Goal: Task Accomplishment & Management: Use online tool/utility

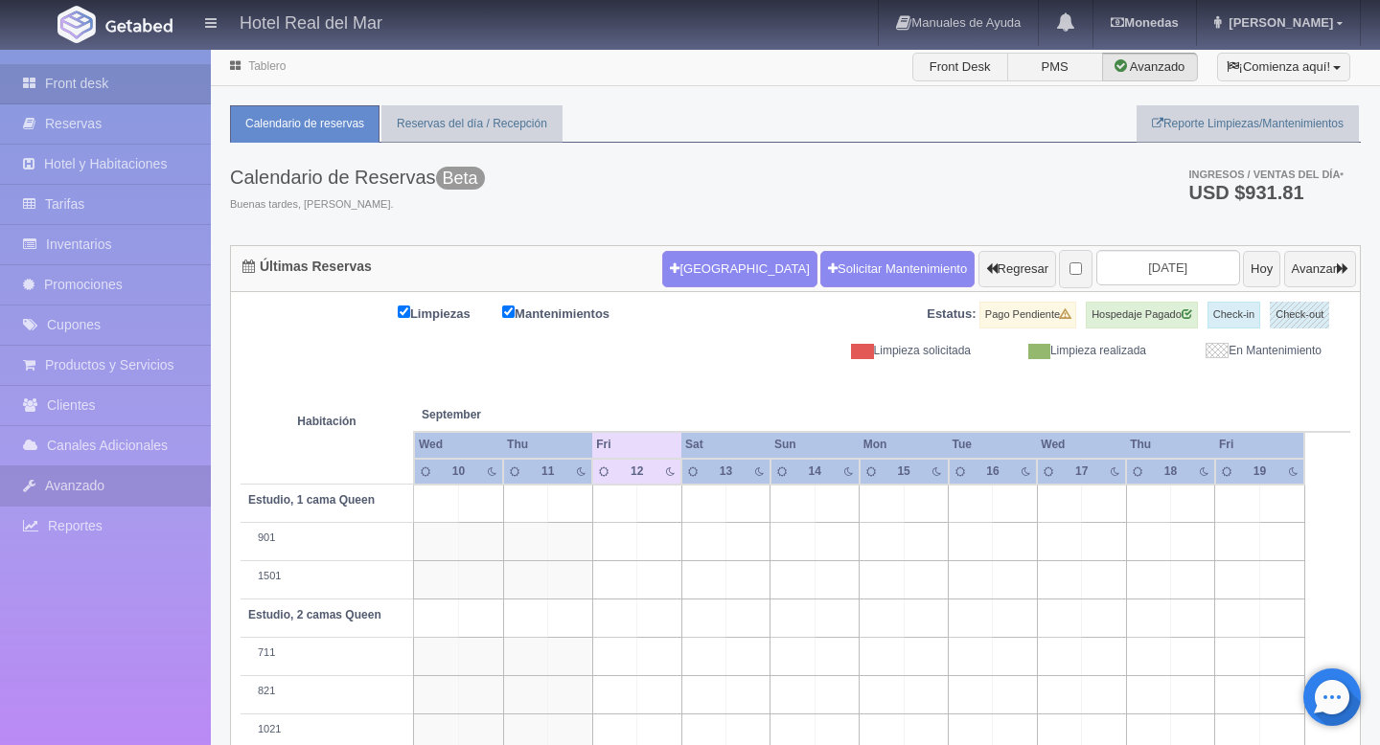
click at [83, 477] on link "Avanzado" at bounding box center [105, 486] width 211 height 39
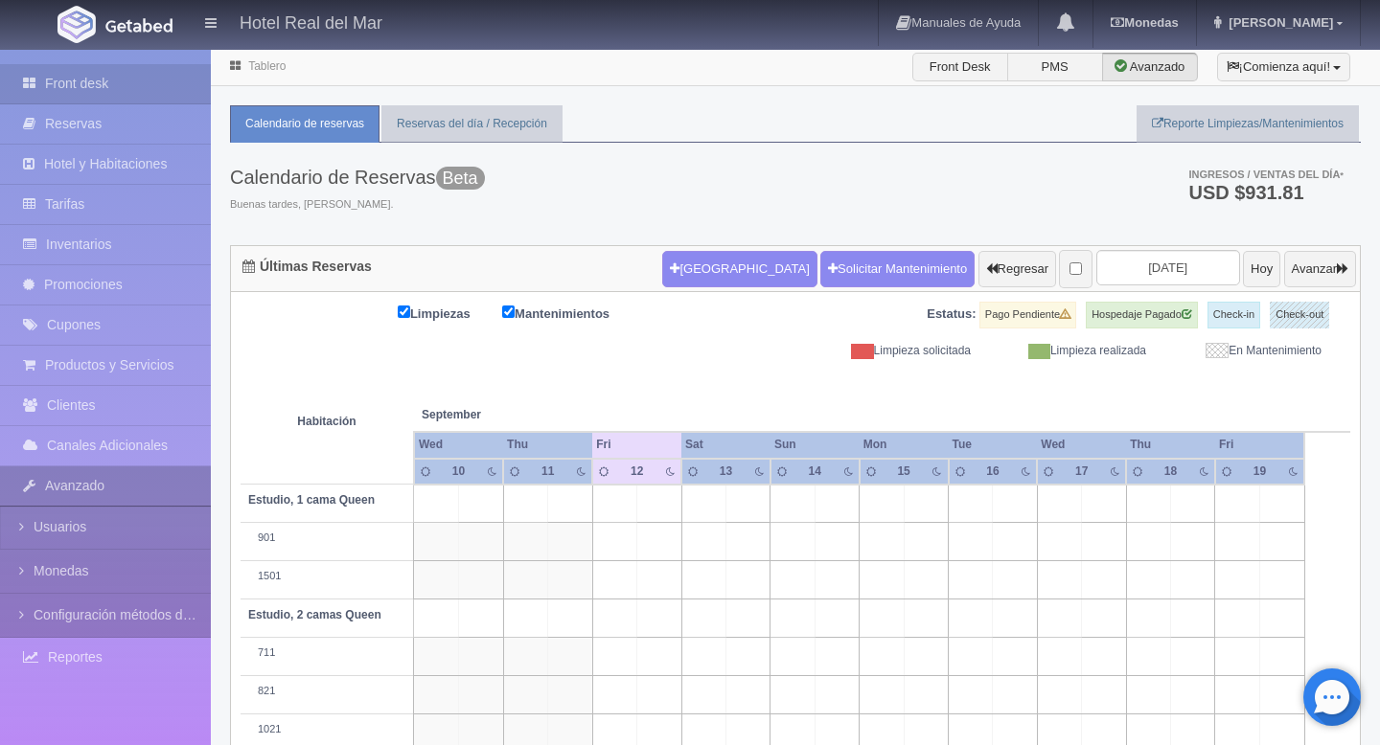
click at [84, 478] on link "Avanzado" at bounding box center [105, 486] width 211 height 39
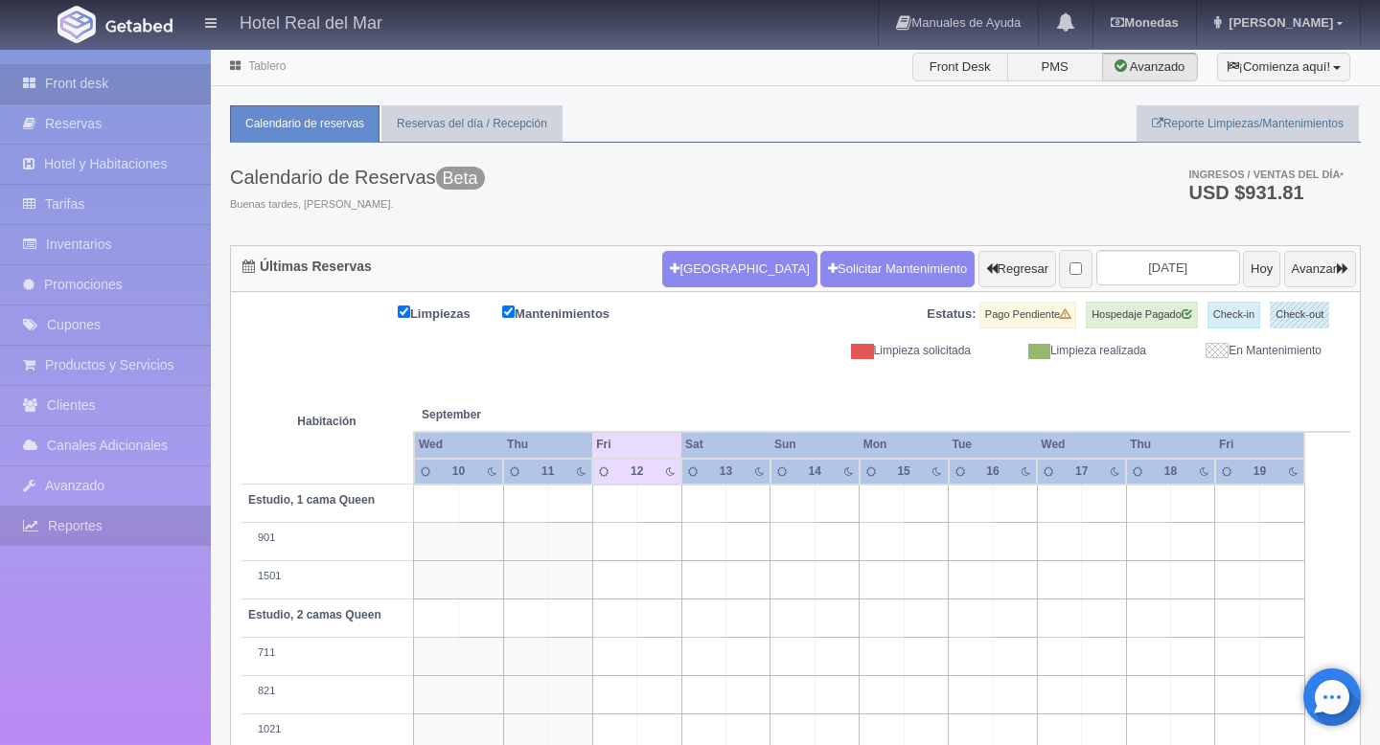
click at [74, 525] on link "Reportes" at bounding box center [105, 526] width 211 height 39
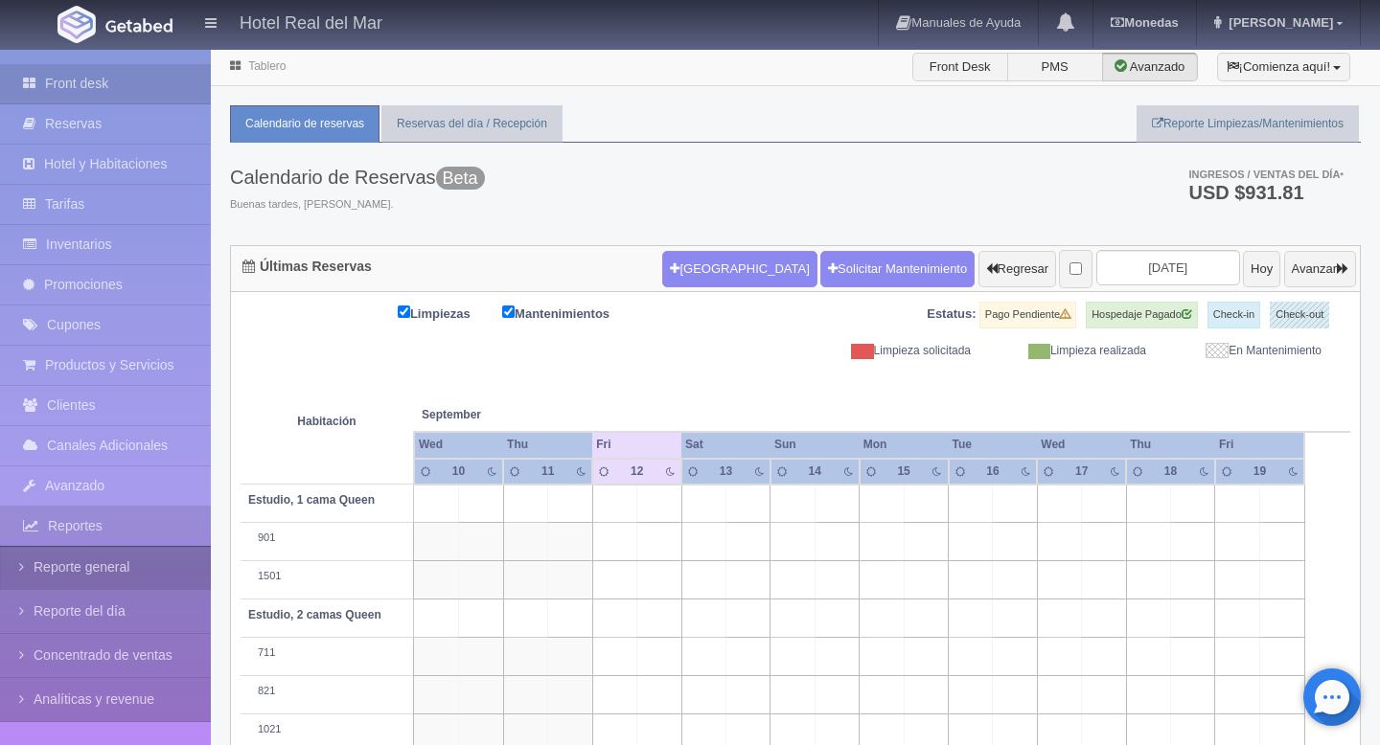
click at [78, 569] on link "Reporte general" at bounding box center [105, 567] width 211 height 43
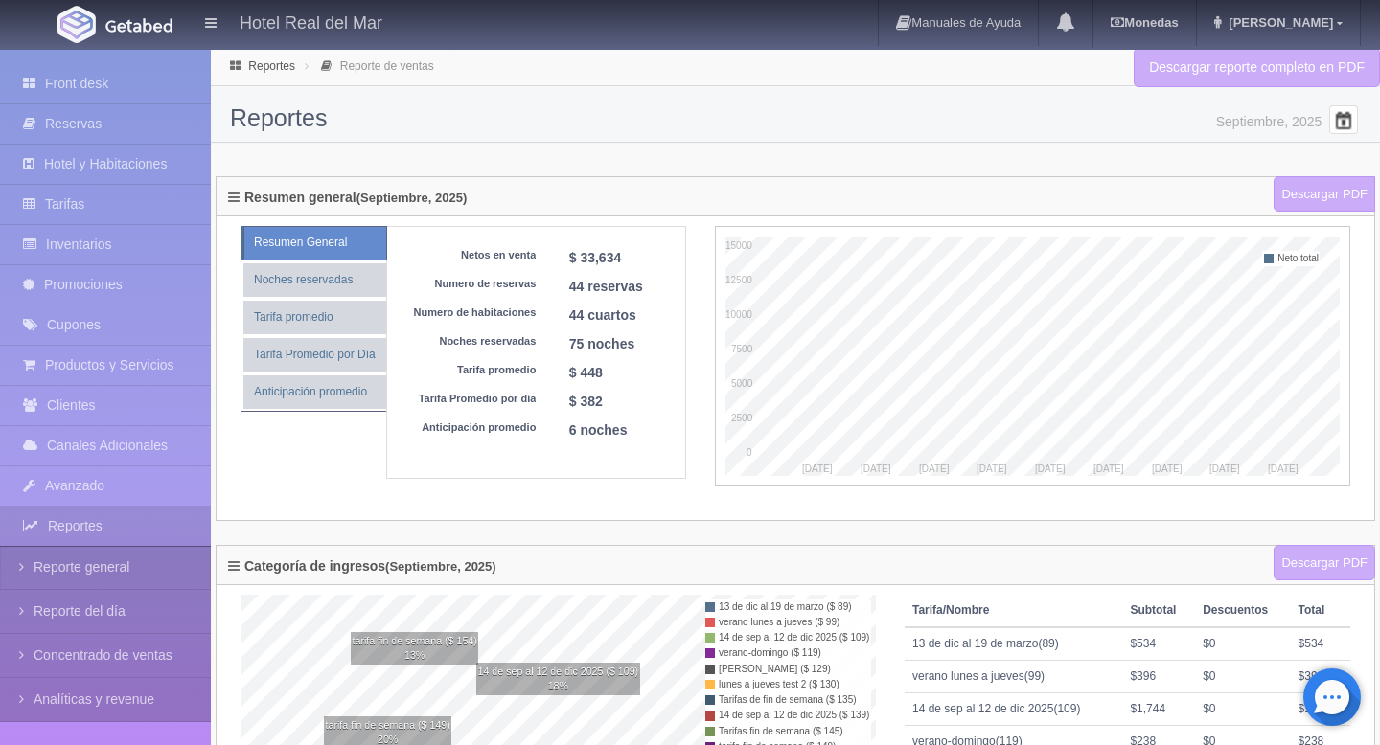
click at [1335, 126] on span at bounding box center [1343, 119] width 31 height 31
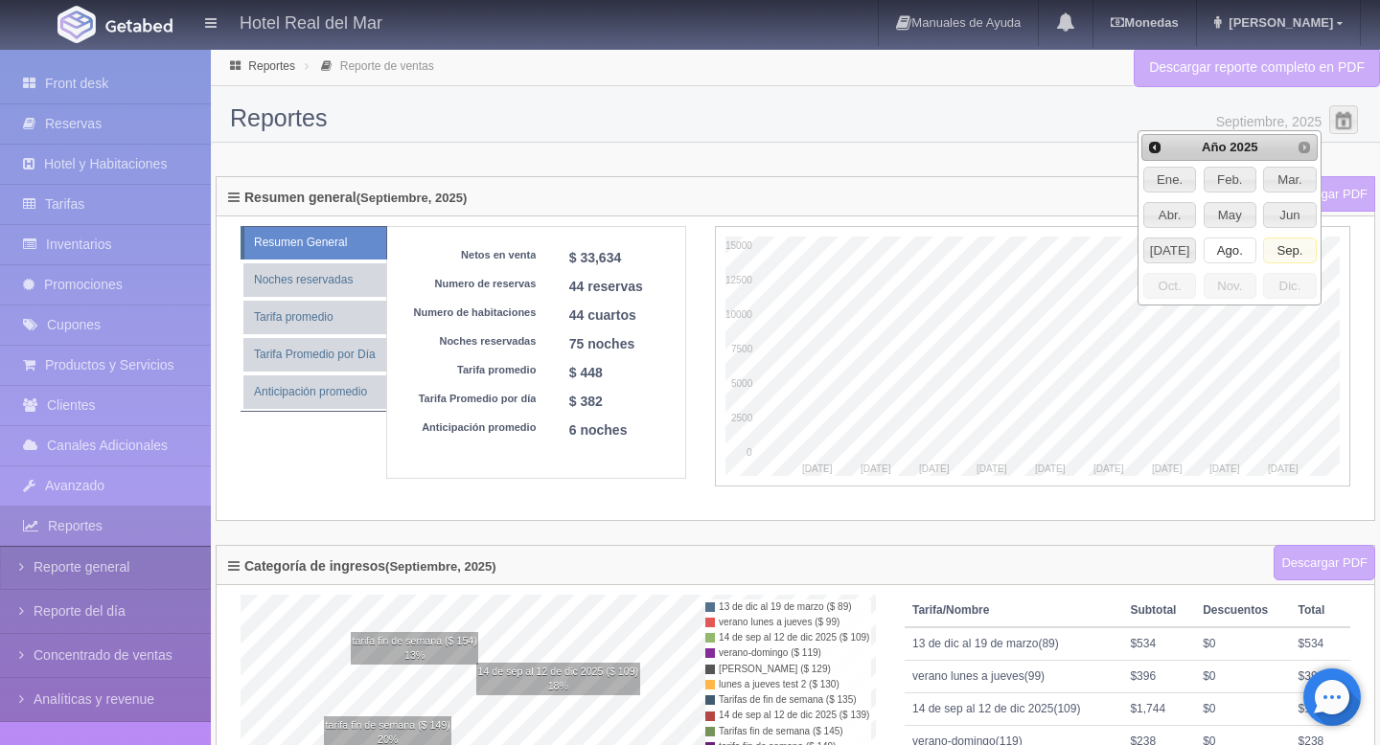
click at [1231, 250] on span "Ago." at bounding box center [1229, 251] width 51 height 25
type input "Agosto, 2025"
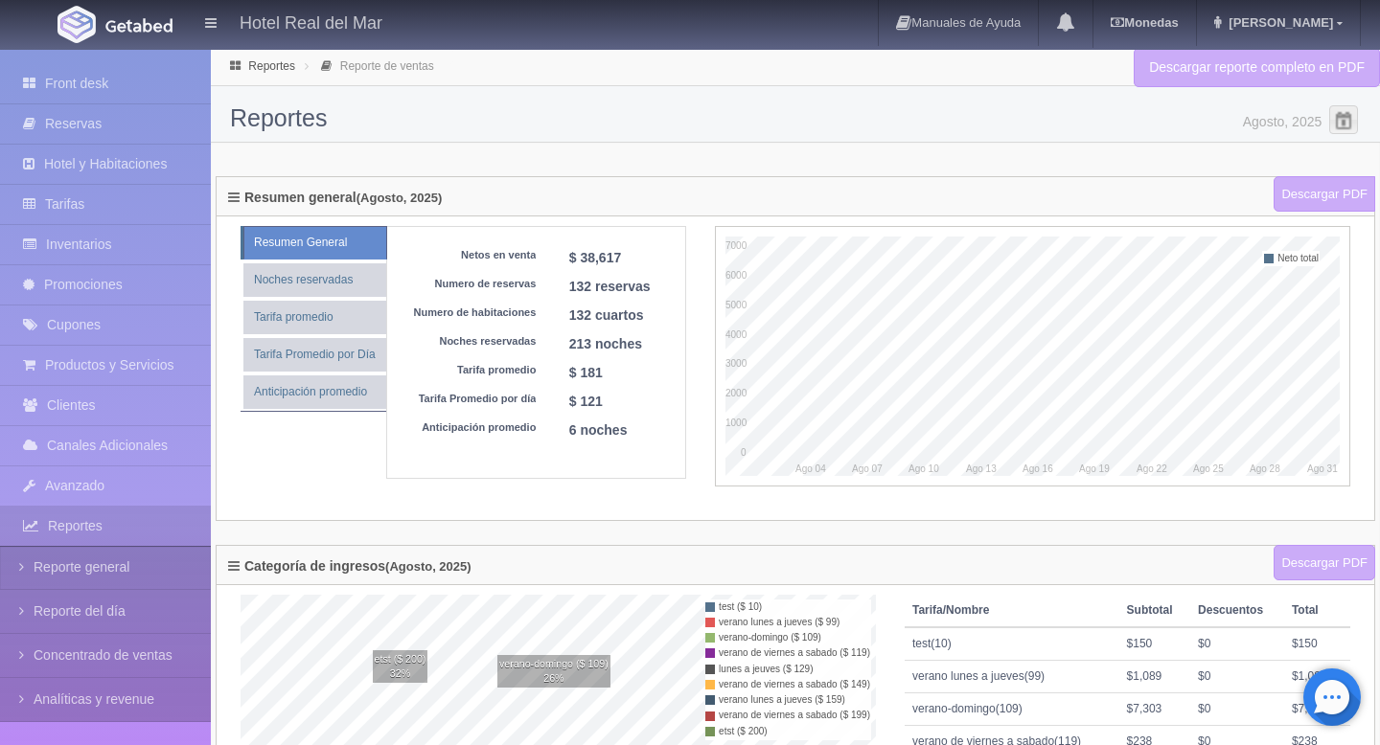
click at [381, 69] on link "Reporte de ventas" at bounding box center [387, 65] width 94 height 13
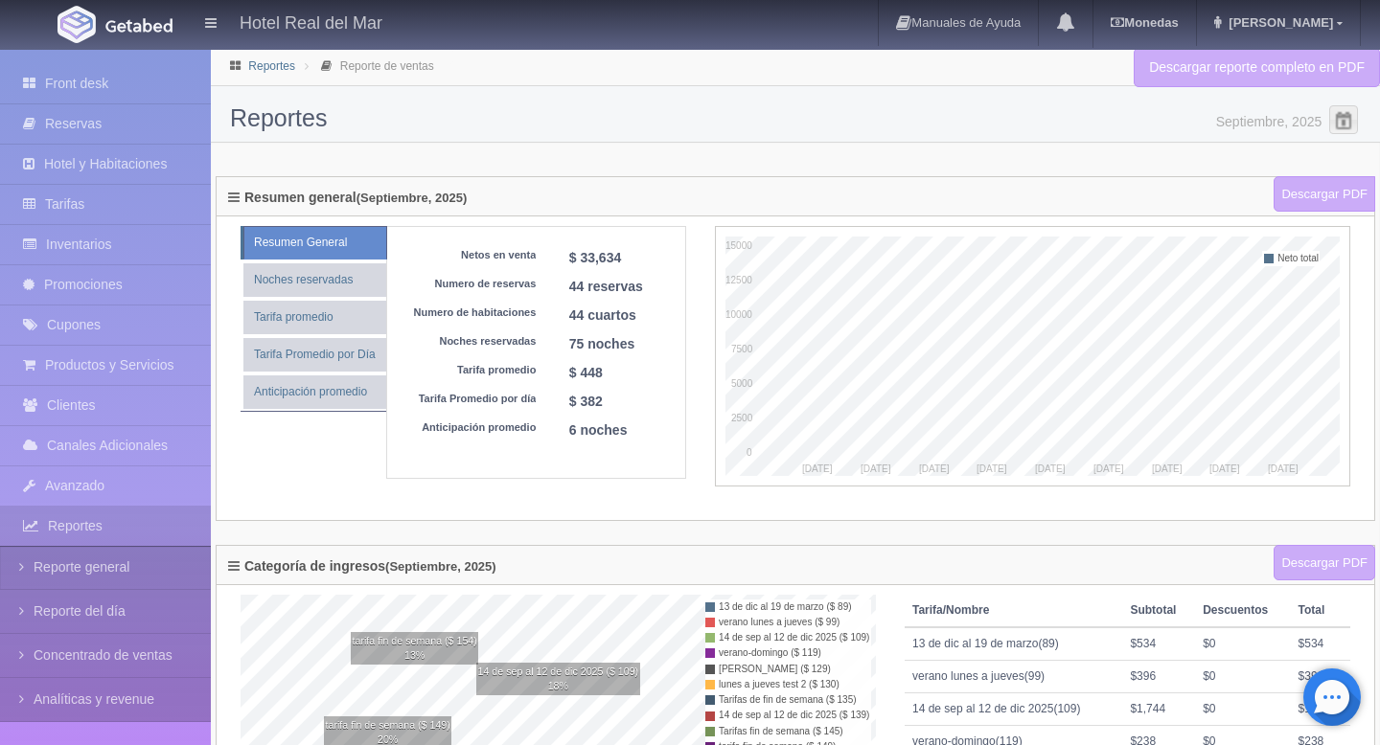
click at [275, 62] on link "Reportes" at bounding box center [271, 65] width 47 height 13
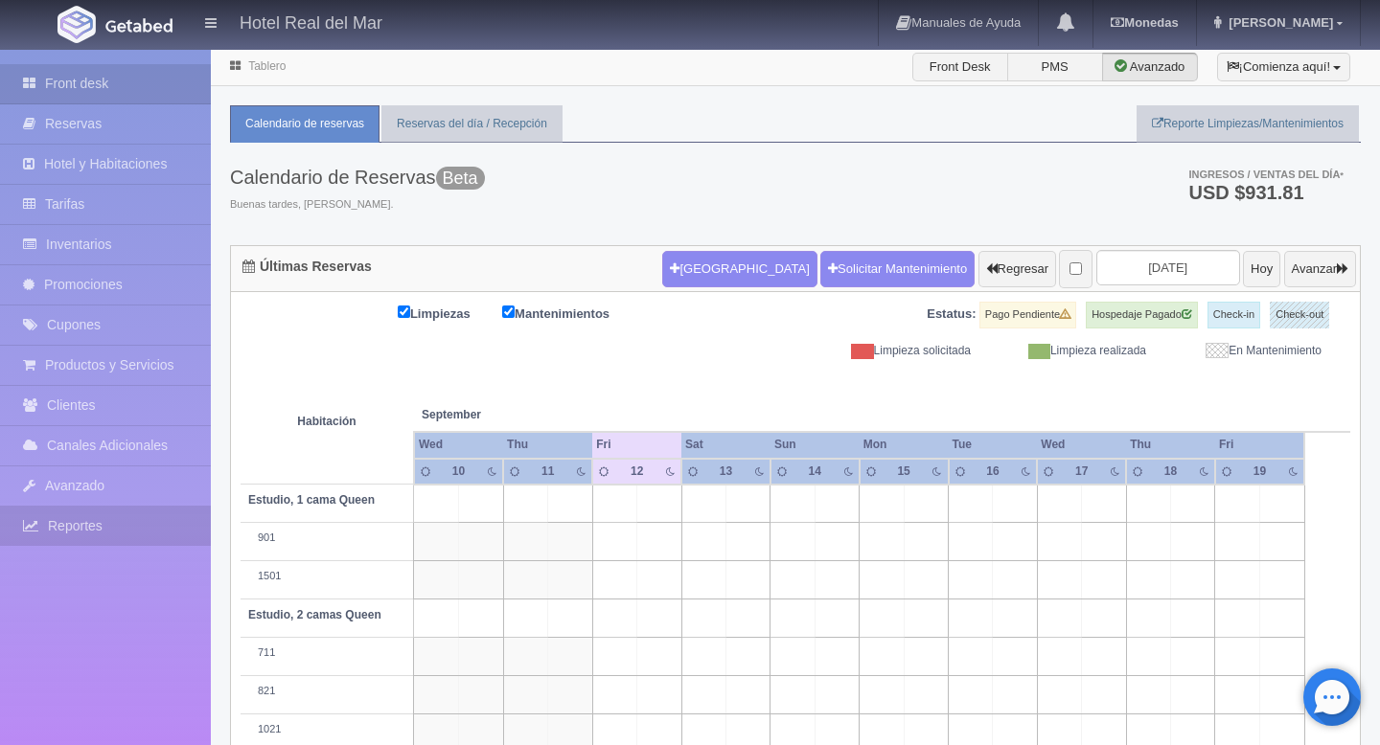
click at [79, 530] on link "Reportes" at bounding box center [105, 526] width 211 height 39
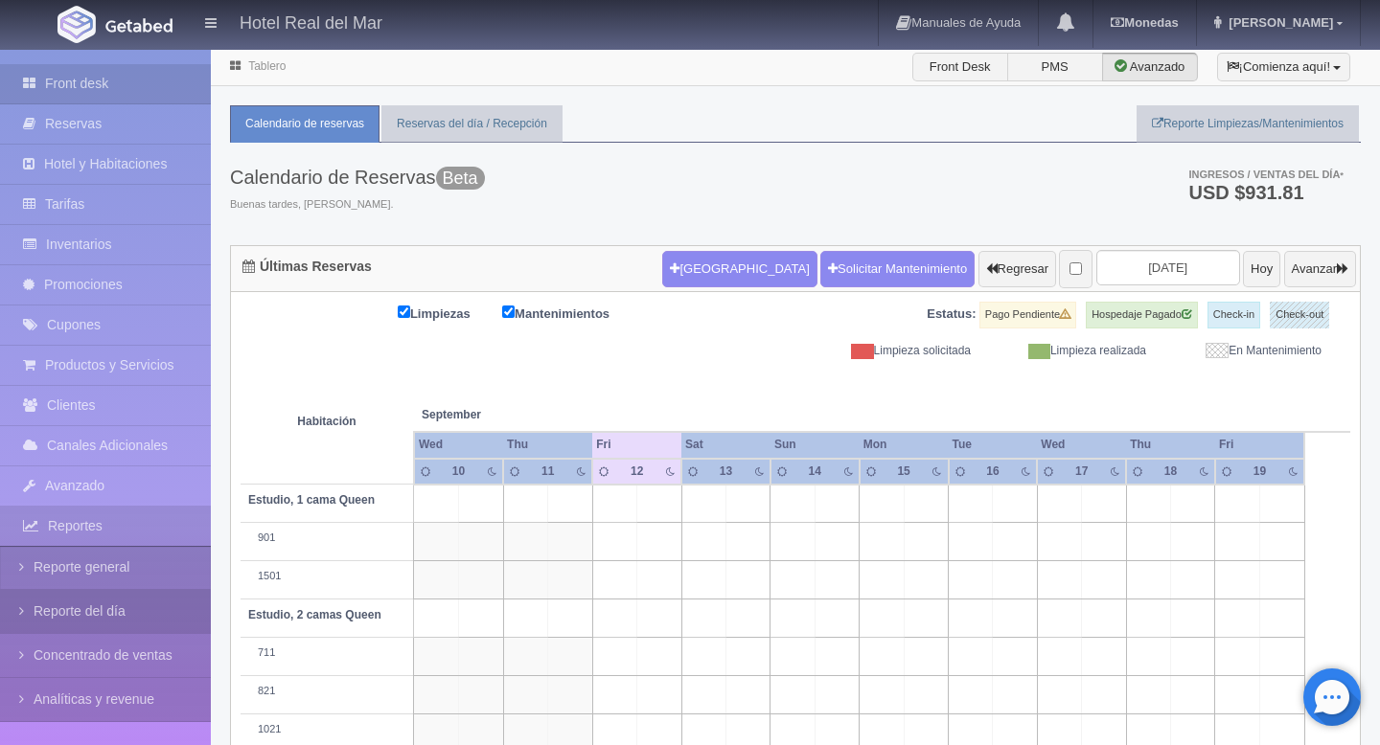
click at [83, 613] on link "Reporte del día" at bounding box center [105, 611] width 211 height 43
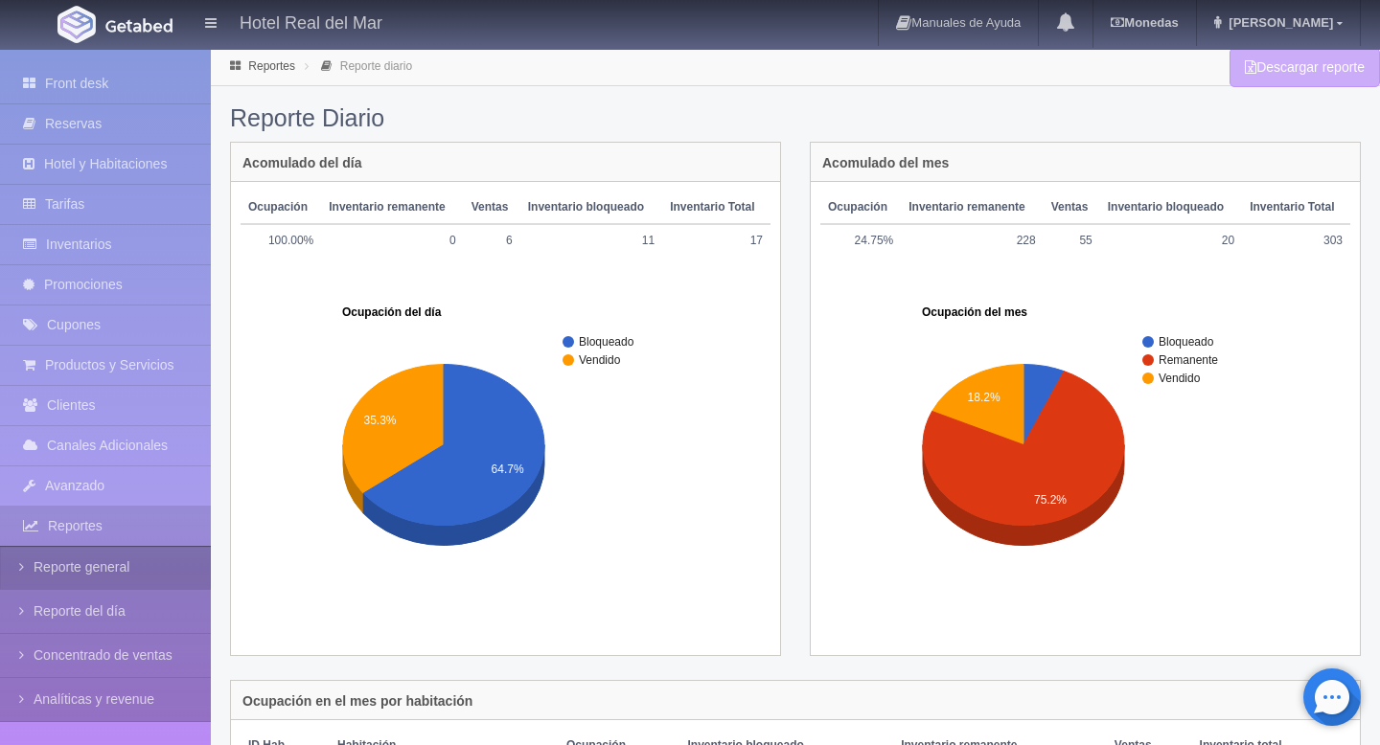
click at [92, 580] on link "Reporte general" at bounding box center [105, 567] width 211 height 43
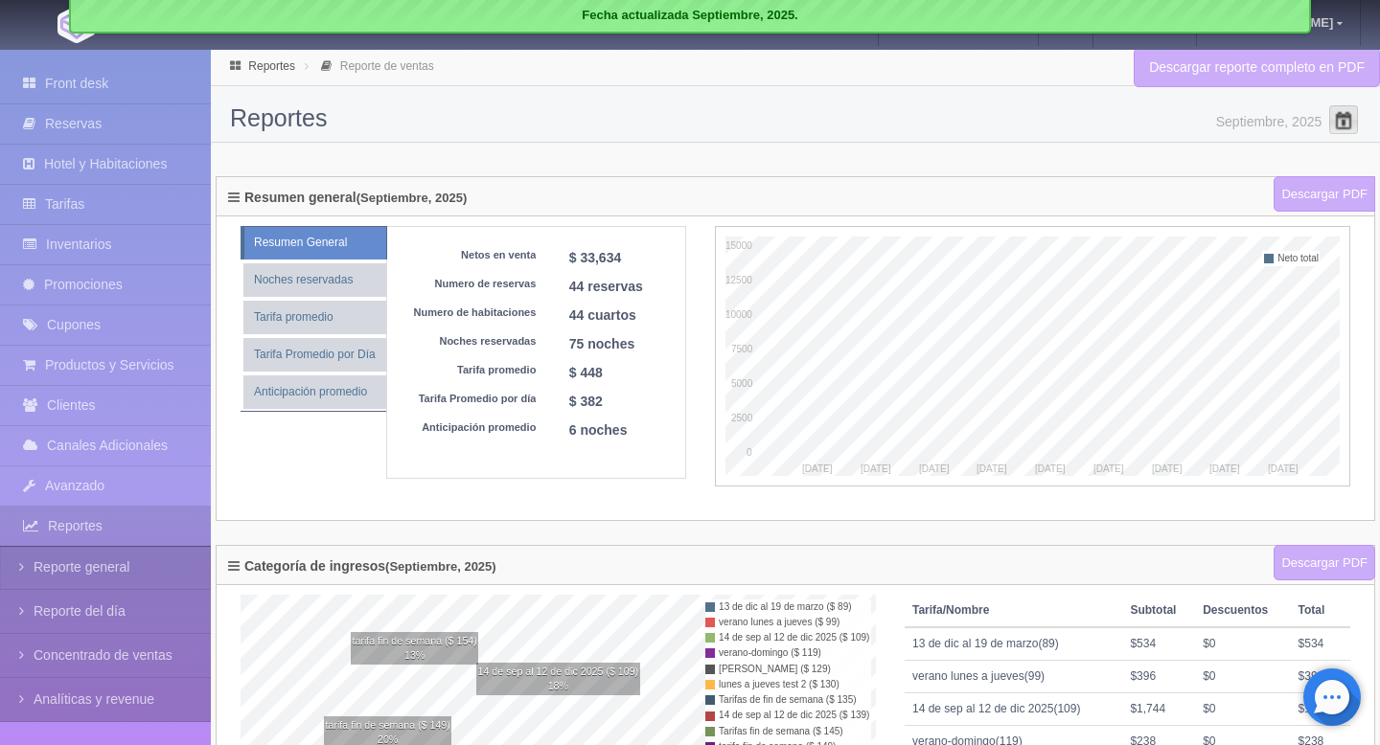
click at [1348, 127] on span at bounding box center [1343, 119] width 31 height 31
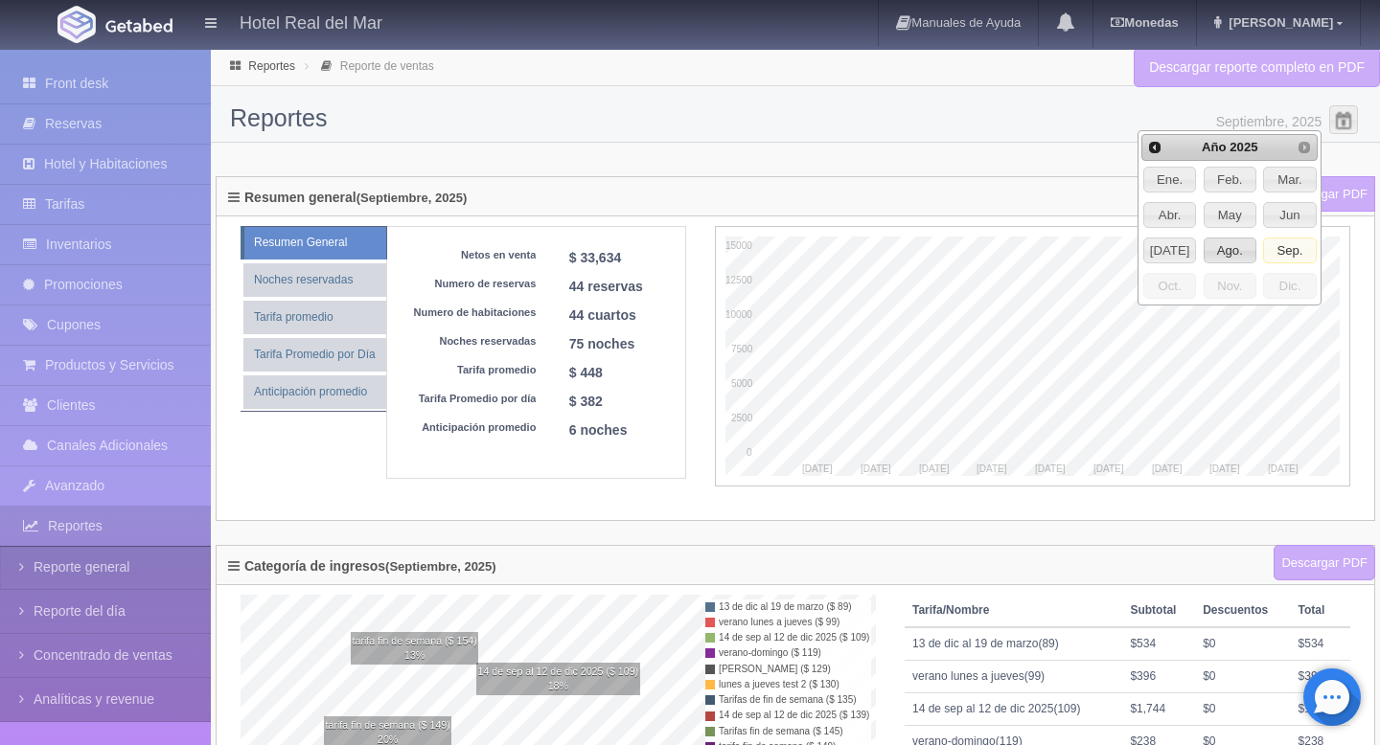
click at [1226, 245] on span "Ago." at bounding box center [1229, 251] width 51 height 25
type input "Agosto, 2025"
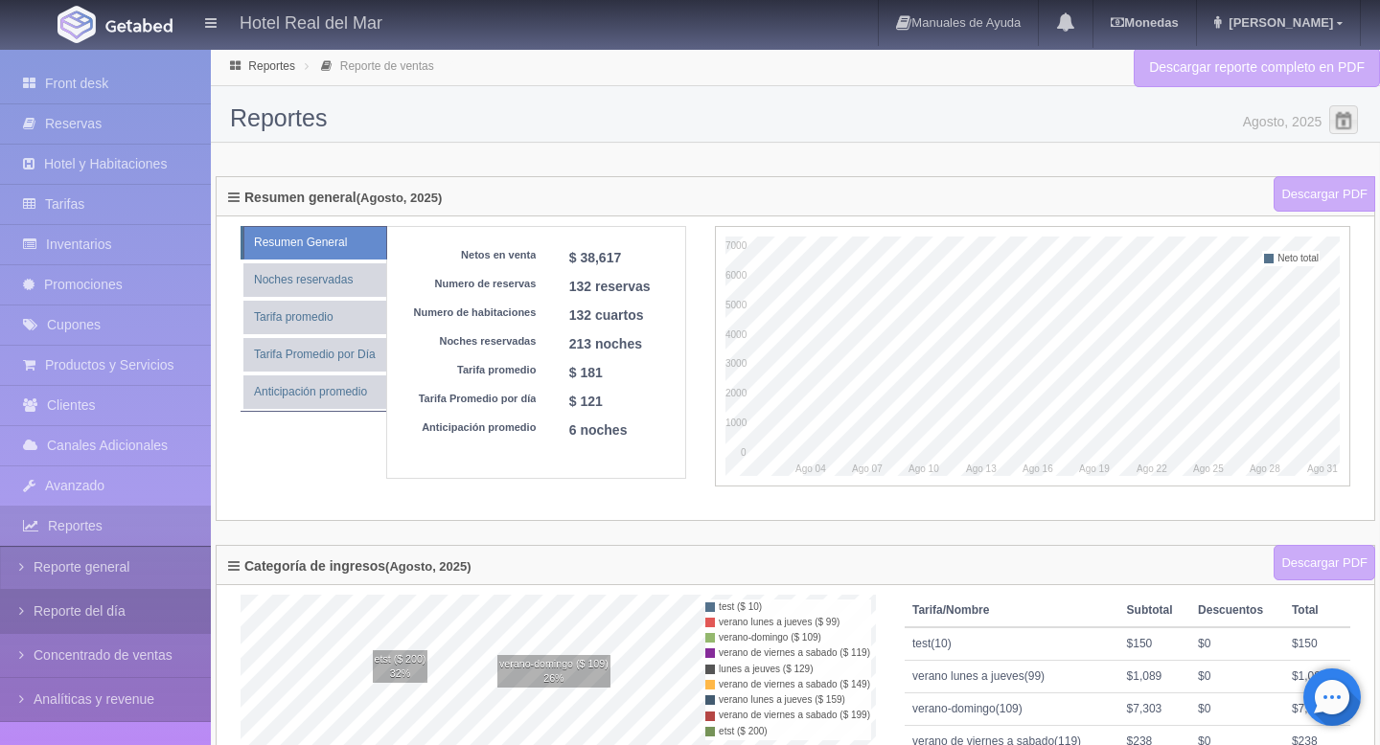
click at [104, 624] on link "Reporte del día" at bounding box center [105, 611] width 211 height 43
click at [124, 618] on link "Reporte del día" at bounding box center [105, 611] width 211 height 43
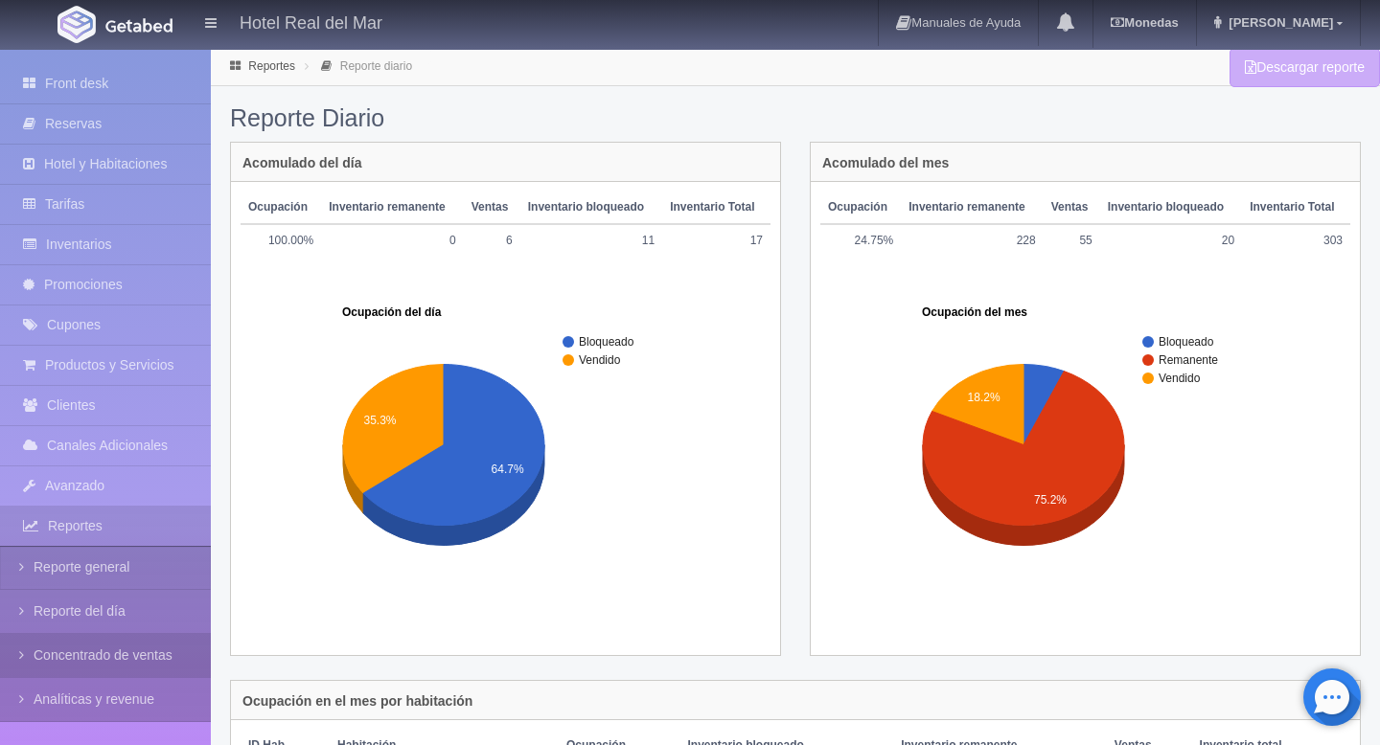
click at [29, 655] on icon at bounding box center [26, 655] width 14 height 19
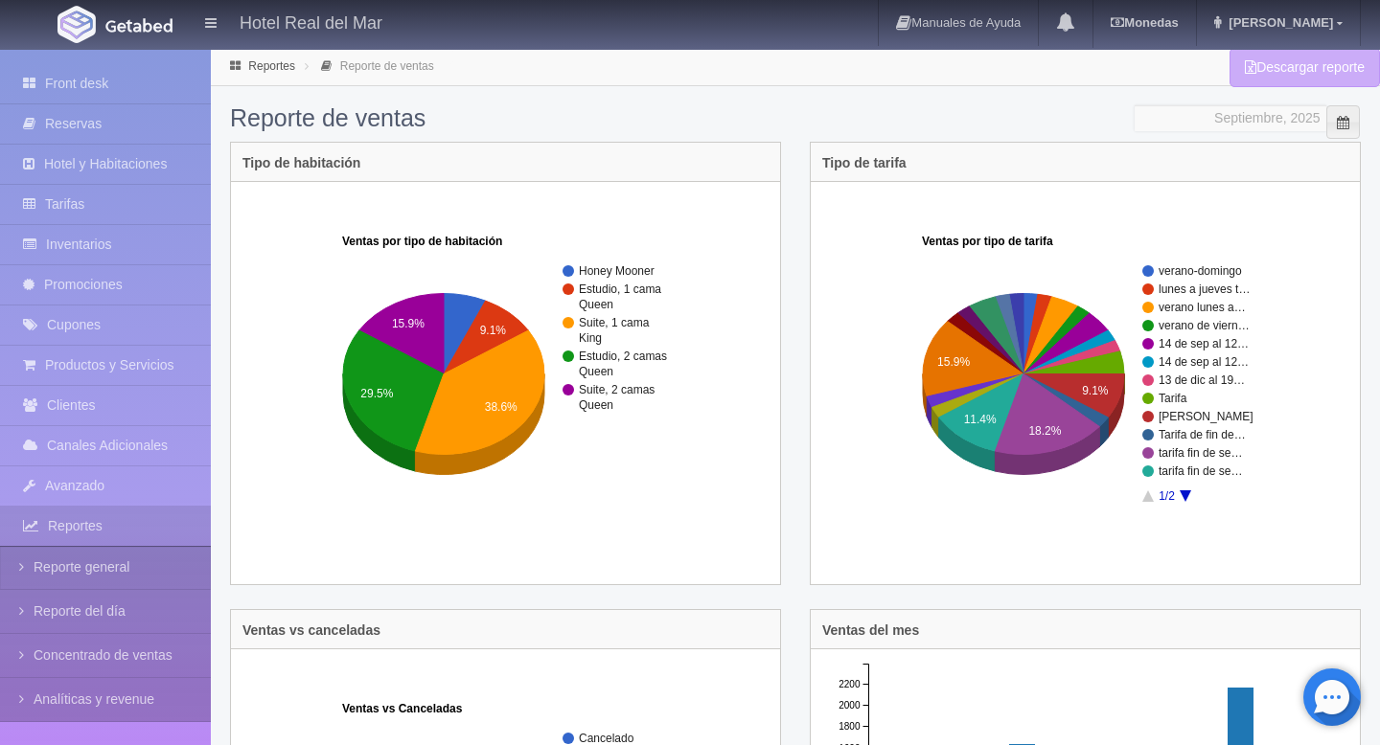
click at [1243, 116] on input "Septiembre, 2025" at bounding box center [1230, 118] width 192 height 26
click at [1341, 122] on span at bounding box center [1342, 122] width 15 height 15
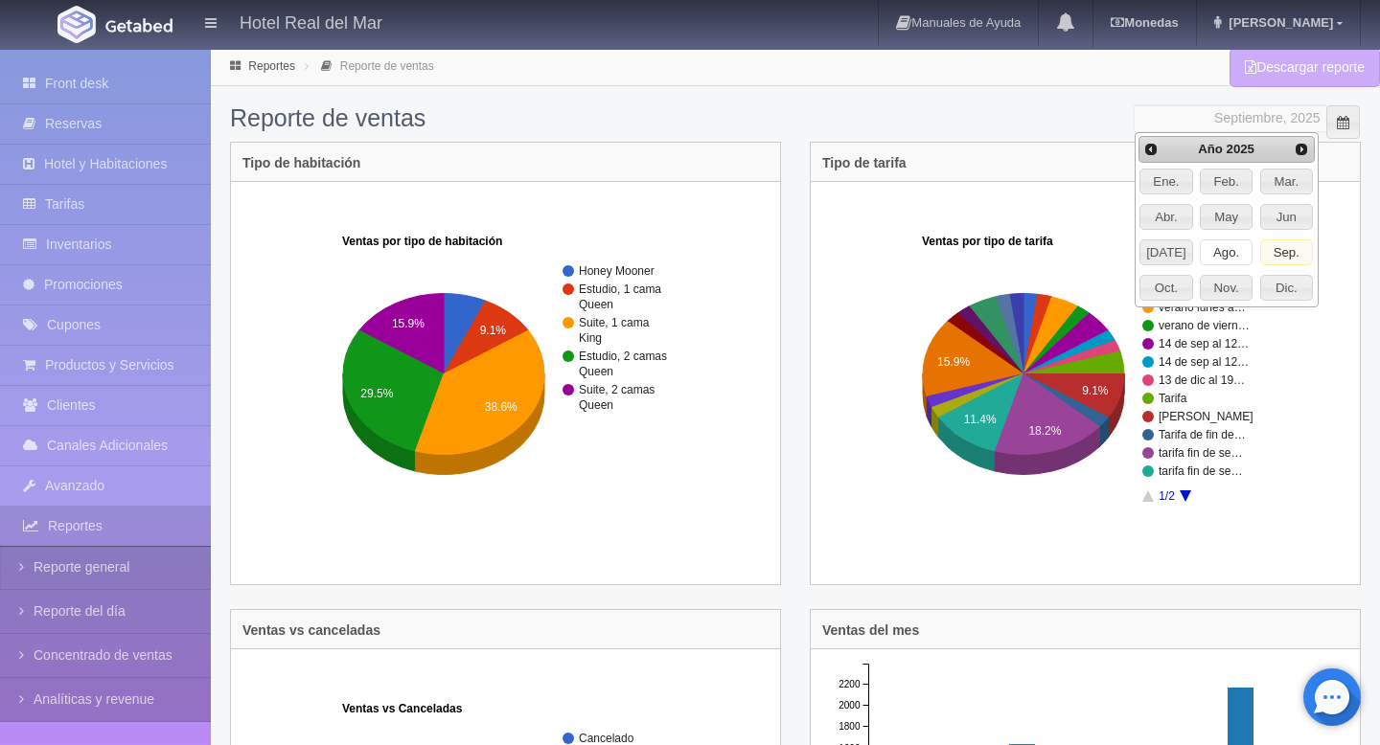
click at [1230, 247] on span "Ago." at bounding box center [1226, 253] width 51 height 25
type input "Agosto, 2025"
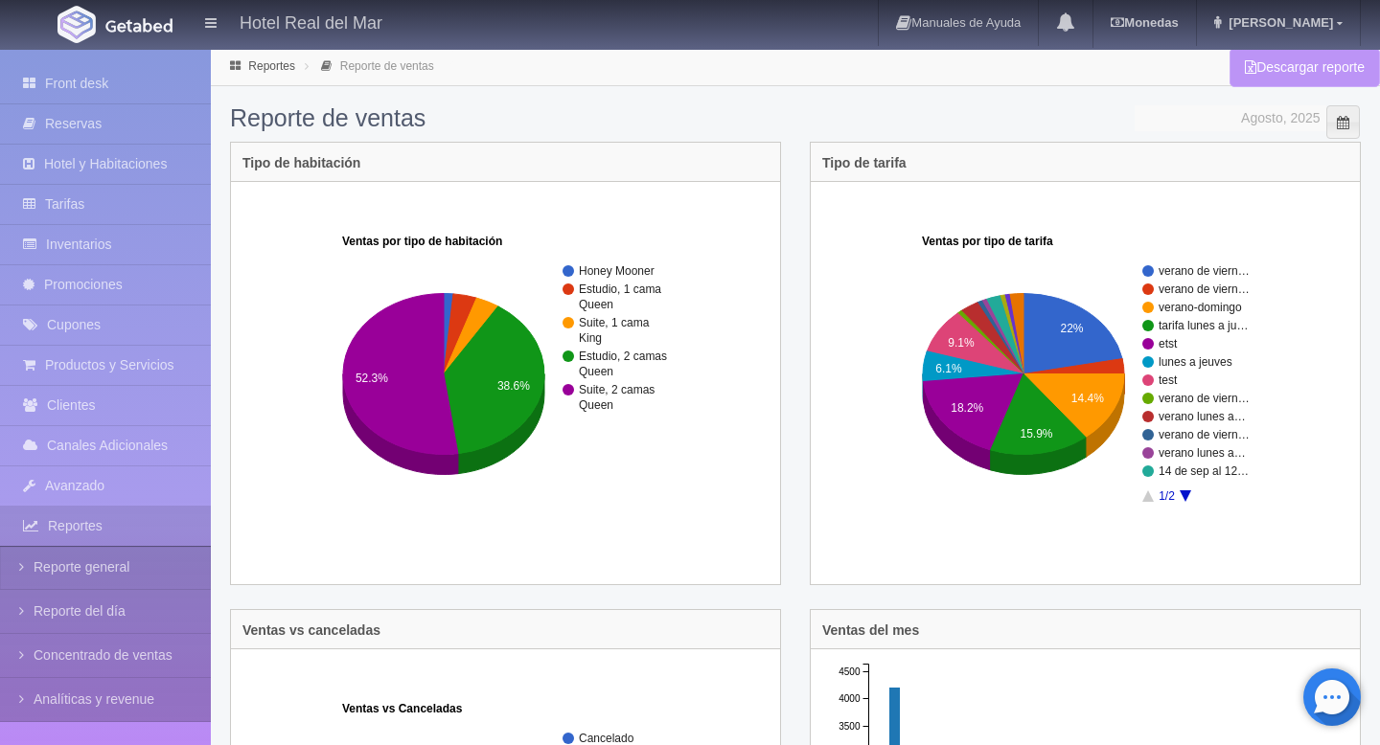
click at [1265, 72] on link "Descargar reporte" at bounding box center [1304, 67] width 150 height 39
